Goal: Task Accomplishment & Management: Manage account settings

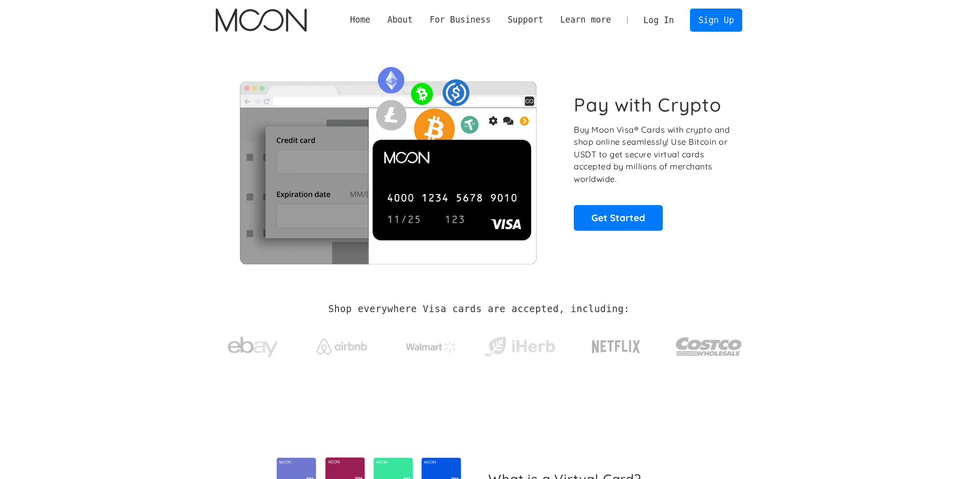
click at [707, 10] on link "Sign Up" at bounding box center [716, 20] width 52 height 23
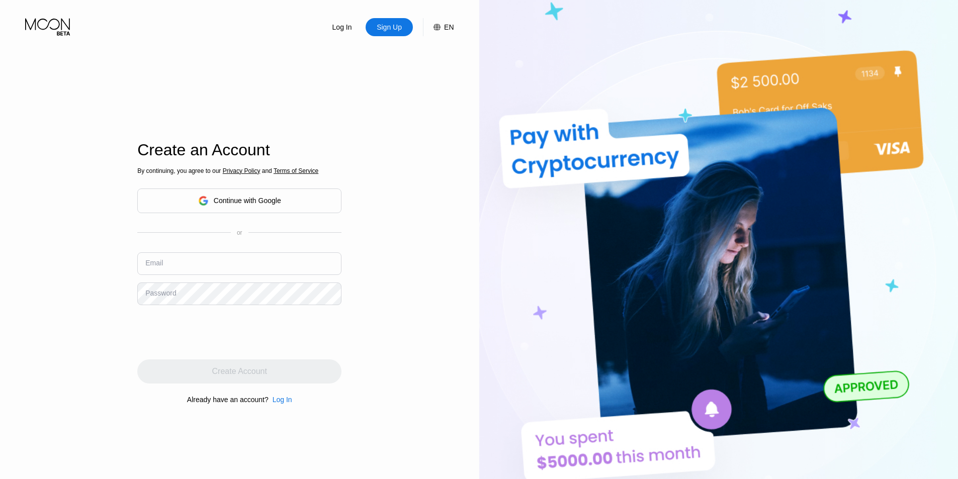
click at [197, 271] on input "text" at bounding box center [239, 264] width 204 height 23
paste input "JarogniewOlszewski8404@outlook.com"
type input "JarogniewOlszewski8404@outlook.com"
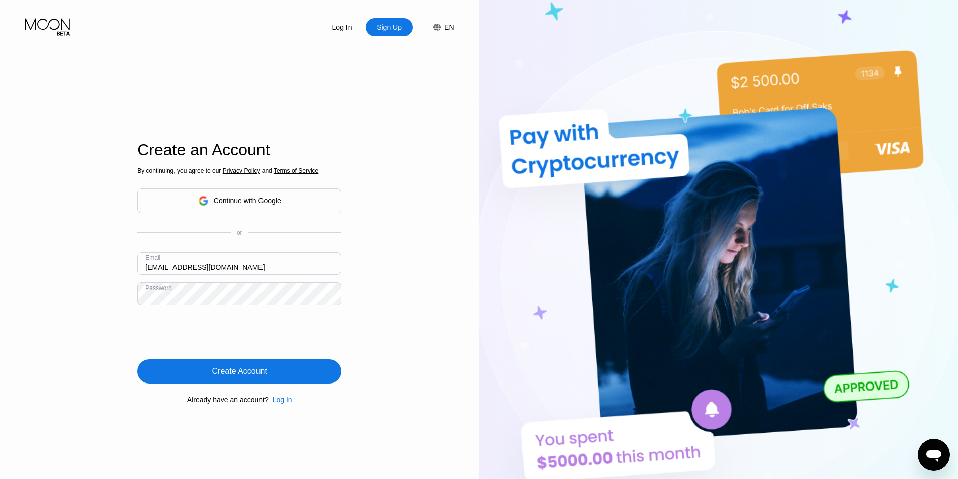
click at [80, 295] on div "Log In Sign Up EN Language English Save Create an Account By continuing, you ag…" at bounding box center [239, 263] width 479 height 527
click at [212, 369] on div "Create Account" at bounding box center [239, 372] width 204 height 24
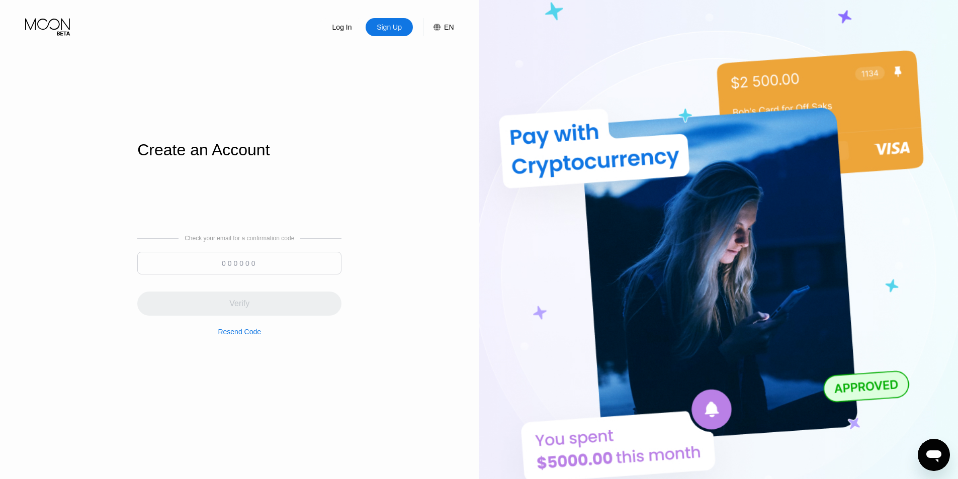
click at [202, 259] on input at bounding box center [239, 263] width 204 height 23
paste input "473861"
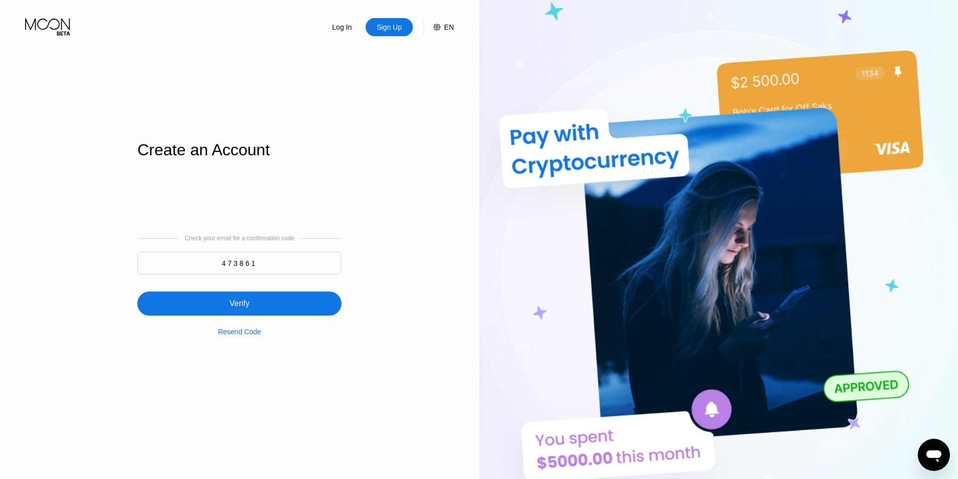
type input "473861"
click at [256, 302] on div "Verify" at bounding box center [239, 304] width 204 height 24
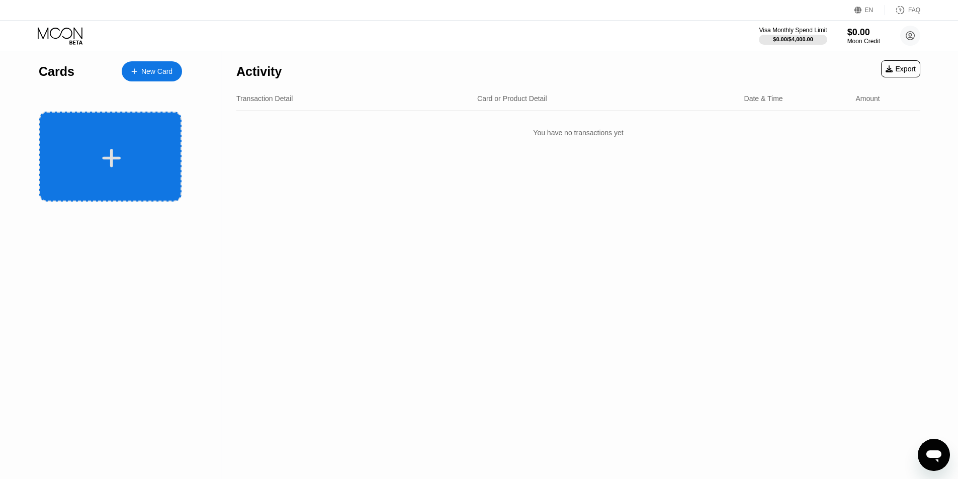
click at [80, 149] on div at bounding box center [111, 158] width 125 height 23
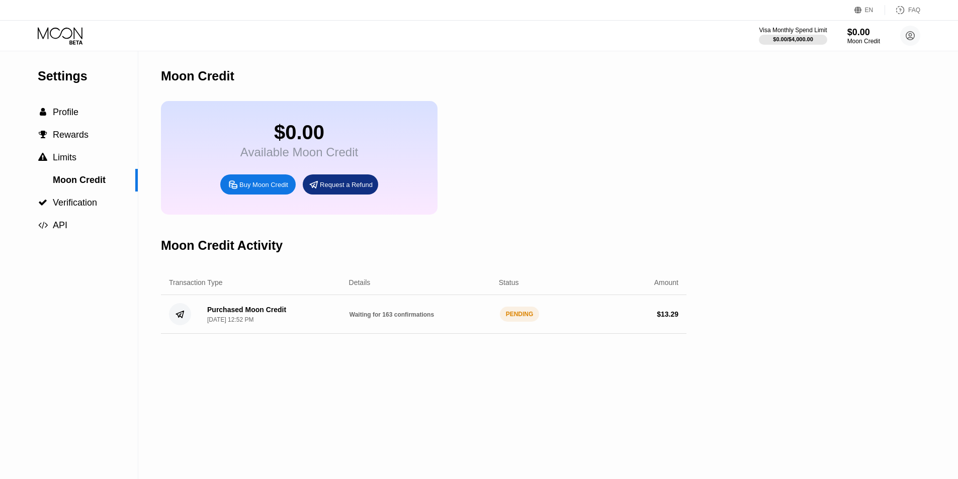
click at [215, 323] on div "[DATE] 12:52 PM" at bounding box center [230, 319] width 46 height 7
click at [258, 314] on div "Purchased Moon Credit" at bounding box center [246, 310] width 79 height 8
click at [386, 331] on div "Purchased Moon Credit Sep 23, 2025, 12:52 PM Waiting for 163 confirmations PEND…" at bounding box center [424, 314] width 526 height 39
click at [592, 101] on div "Moon Credit" at bounding box center [424, 76] width 526 height 50
click at [181, 318] on icon at bounding box center [180, 314] width 8 height 7
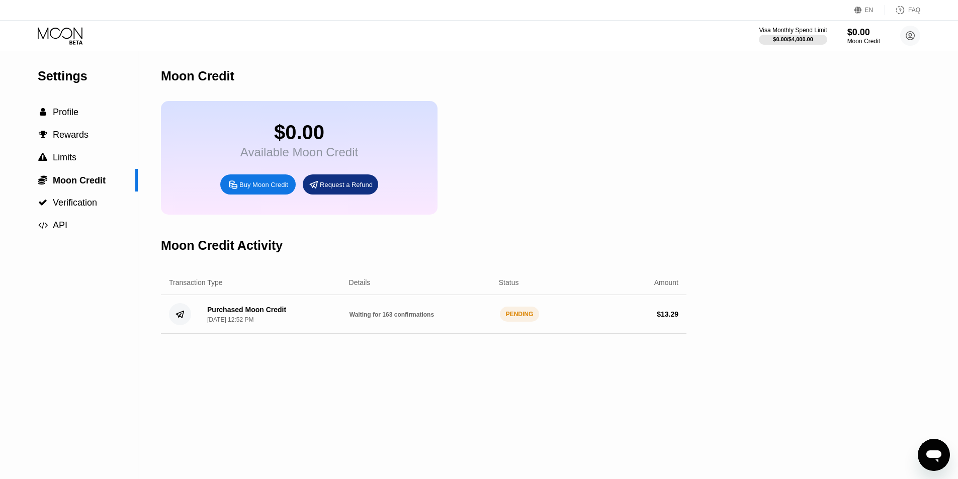
click at [669, 318] on div "$ 13.29" at bounding box center [668, 314] width 22 height 8
click at [561, 181] on div "$0.00 Available Moon Credit Buy Moon Credit Request a Refund" at bounding box center [424, 158] width 526 height 114
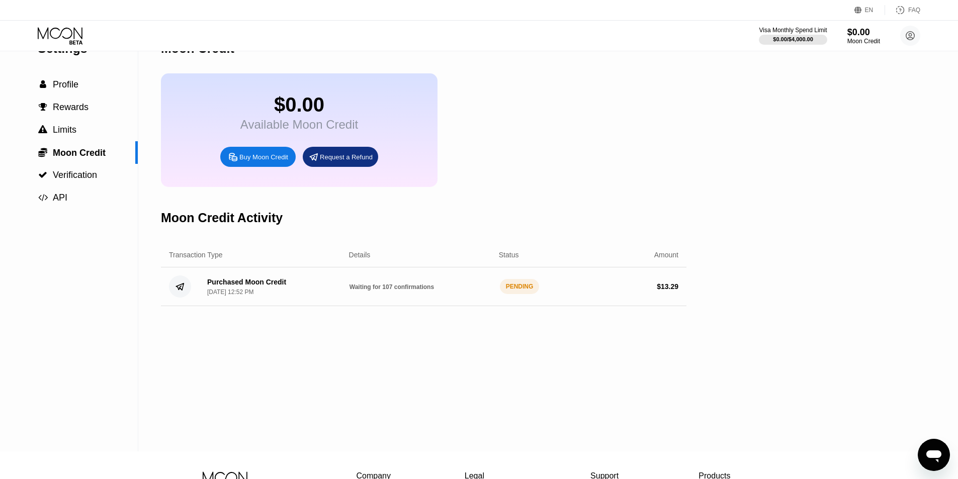
scroll to position [50, 0]
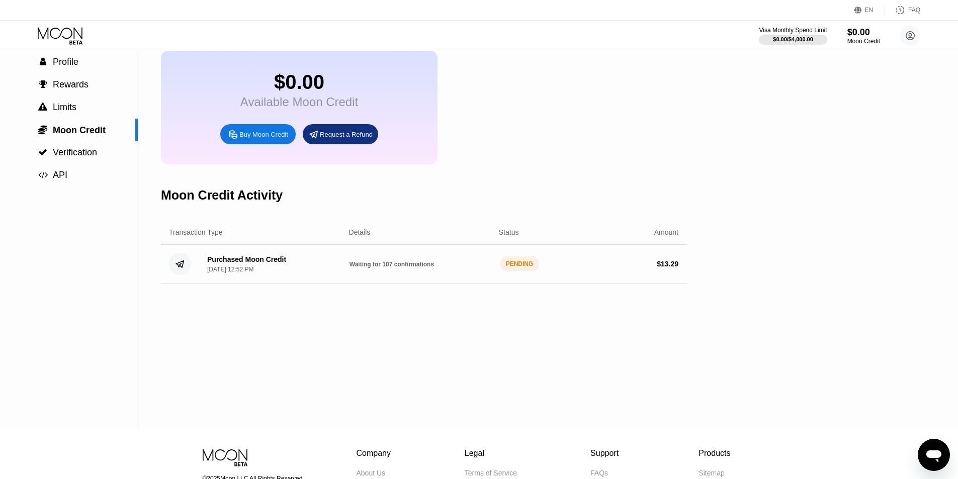
click at [466, 269] on div "Purchased Moon Credit Sep 23, 2025, 12:52 PM Waiting for 107 confirmations PEND…" at bounding box center [424, 264] width 526 height 39
click at [274, 273] on div "Purchased Moon Credit Sep 23, 2025, 12:52 PM" at bounding box center [246, 265] width 79 height 18
click at [516, 272] on div "PENDING" at bounding box center [520, 264] width 40 height 15
click at [518, 272] on div "PENDING" at bounding box center [520, 264] width 40 height 15
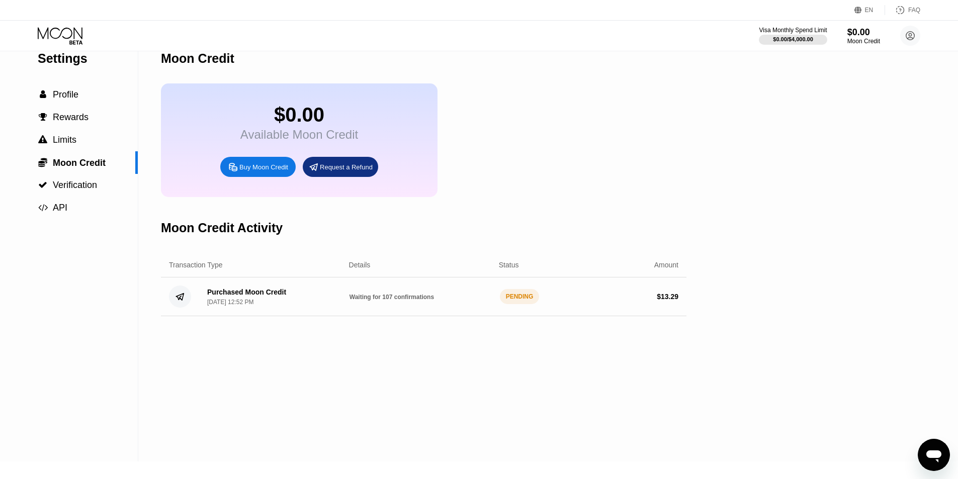
scroll to position [0, 0]
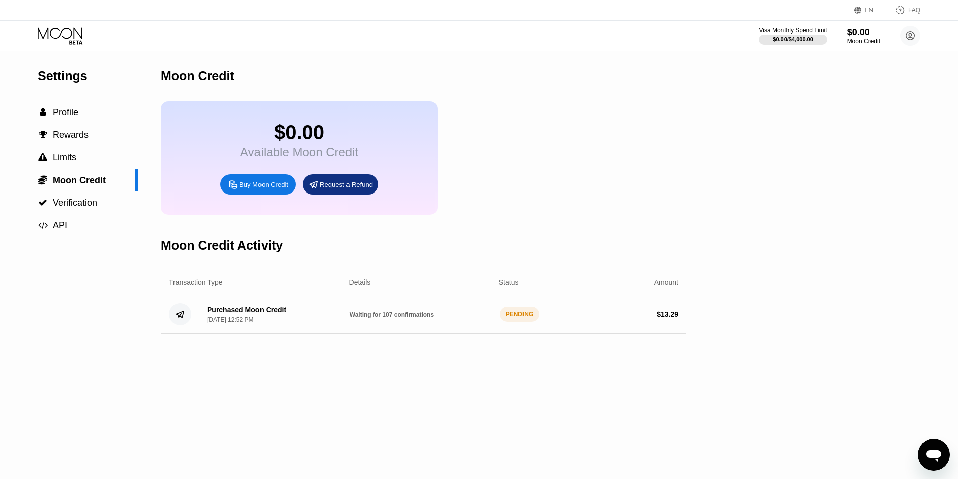
click at [65, 45] on div "Visa Monthly Spend Limit $0.00 / $4,000.00 $0.00 Moon Credit jarogniewolszewski…" at bounding box center [479, 36] width 958 height 30
click at [70, 33] on icon at bounding box center [61, 36] width 47 height 18
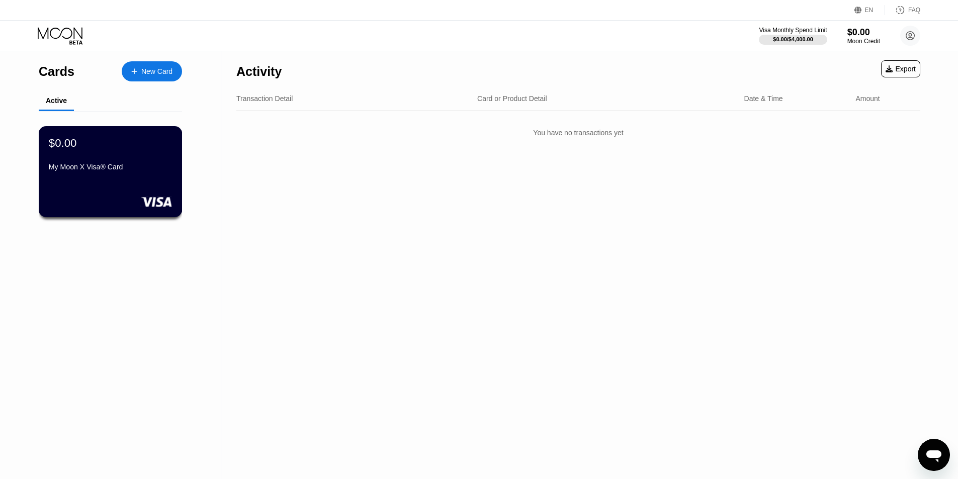
click at [107, 149] on div "$0.00" at bounding box center [110, 142] width 123 height 13
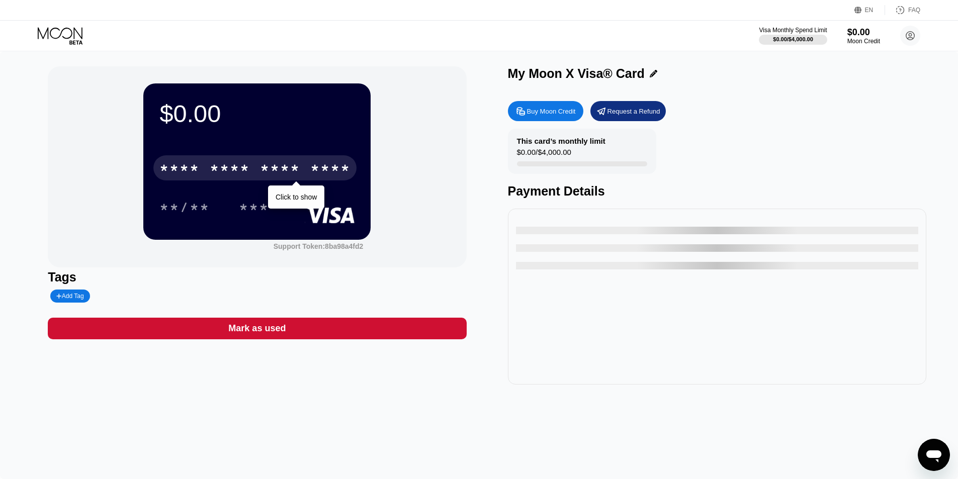
click at [288, 175] on div "* * * *" at bounding box center [280, 169] width 40 height 16
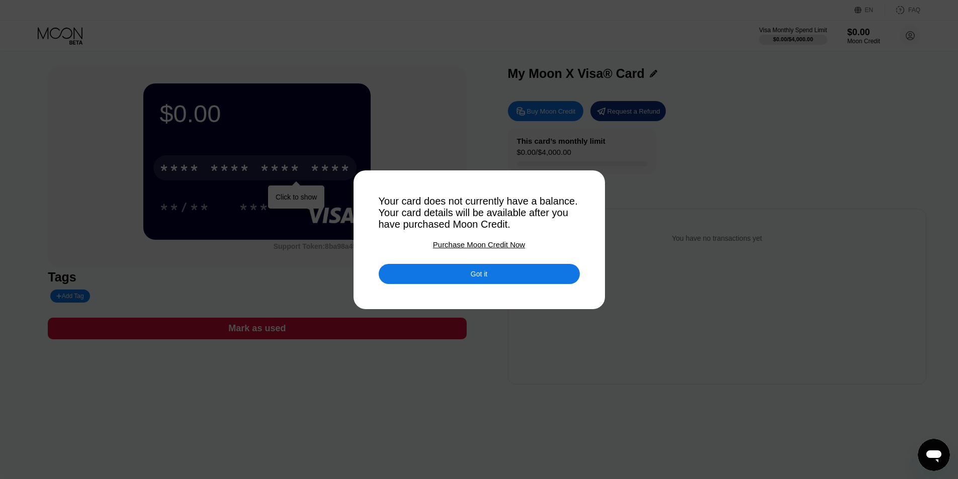
click at [420, 274] on div "Got it" at bounding box center [479, 274] width 201 height 20
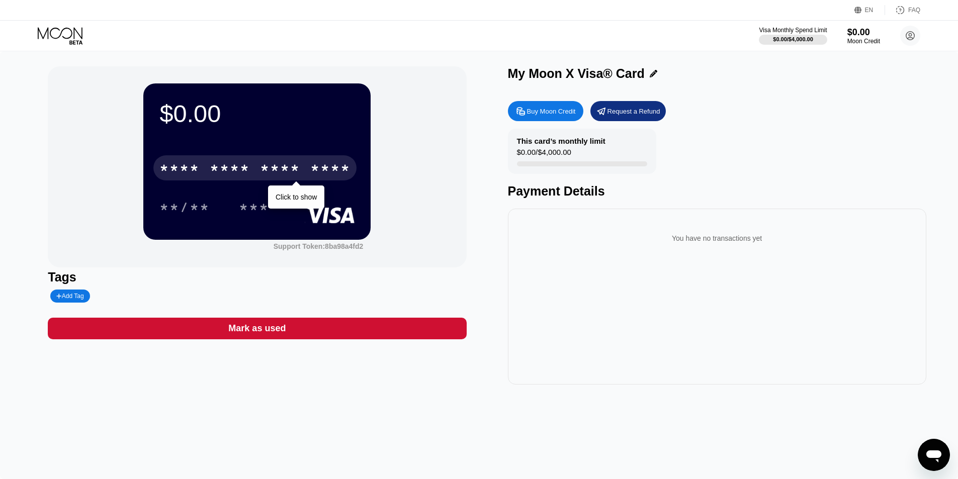
click at [223, 295] on div "Add Tag" at bounding box center [161, 296] width 227 height 13
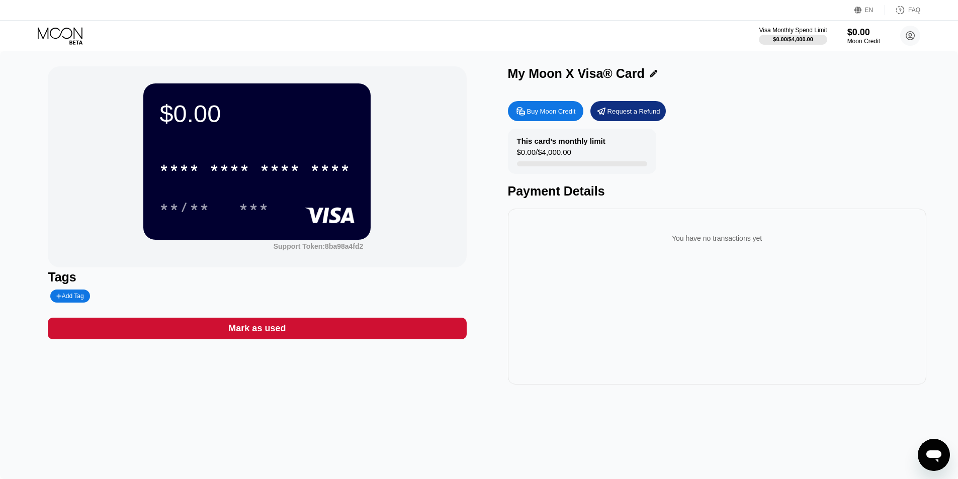
click at [769, 178] on div "This card’s monthly limit $0.00 / $4,000.00 Payment Details" at bounding box center [717, 164] width 418 height 70
click at [322, 175] on div "****" at bounding box center [330, 169] width 40 height 16
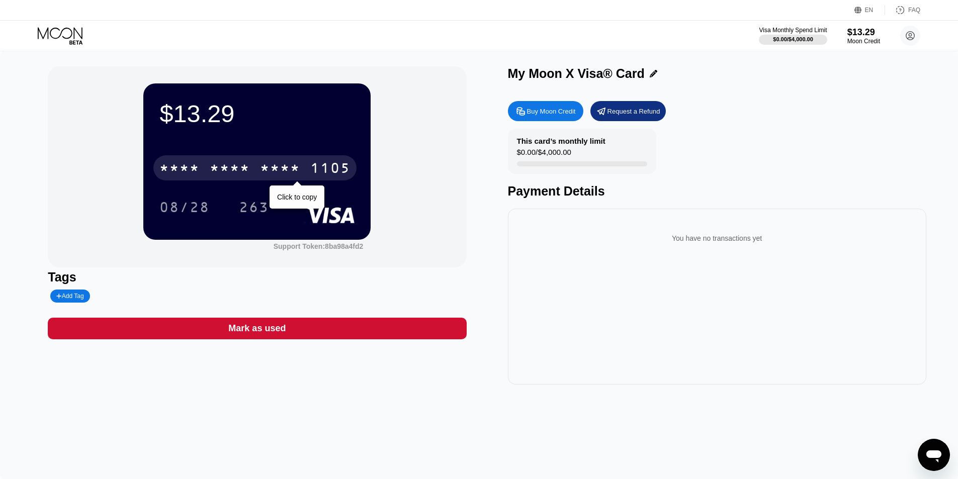
click at [319, 161] on div "* * * * * * * * * * * * 1105" at bounding box center [254, 167] width 203 height 25
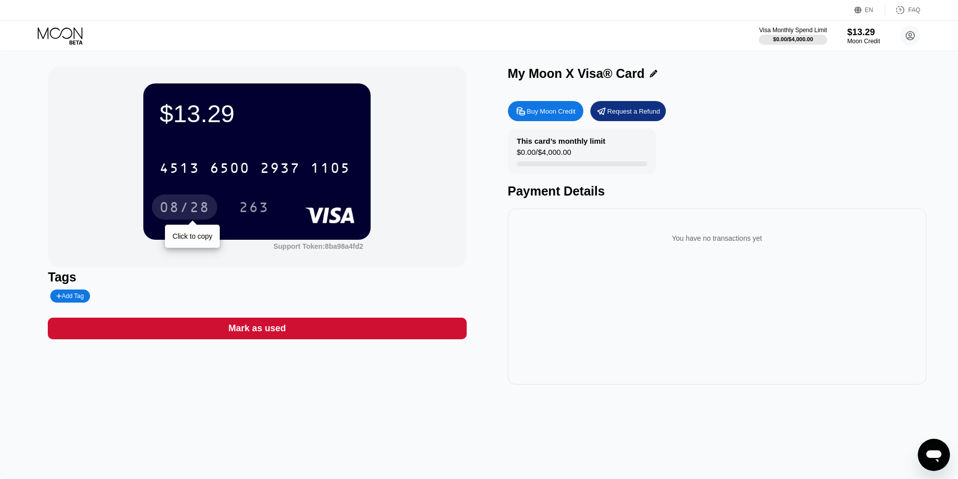
click at [194, 206] on div "08/28" at bounding box center [184, 209] width 50 height 16
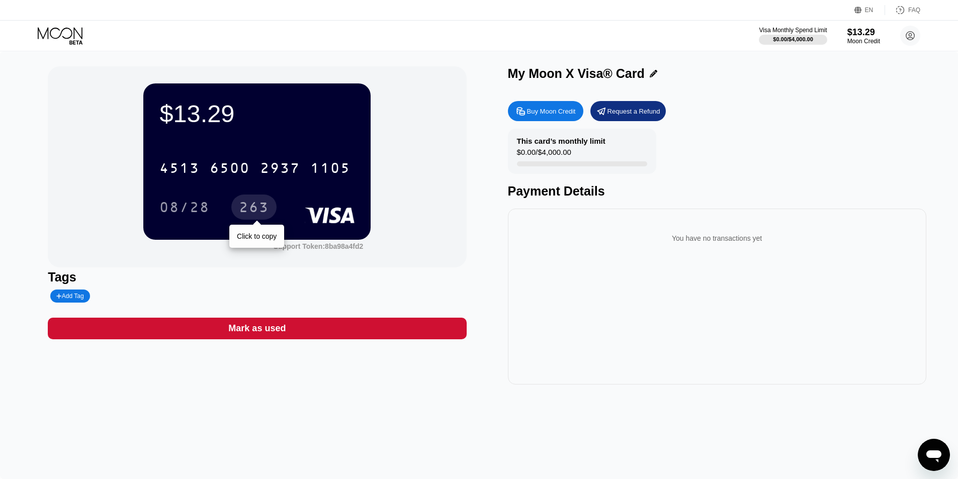
click at [243, 213] on div "263" at bounding box center [254, 209] width 30 height 16
click at [236, 204] on div "263" at bounding box center [253, 207] width 45 height 25
